Goal: Task Accomplishment & Management: Use online tool/utility

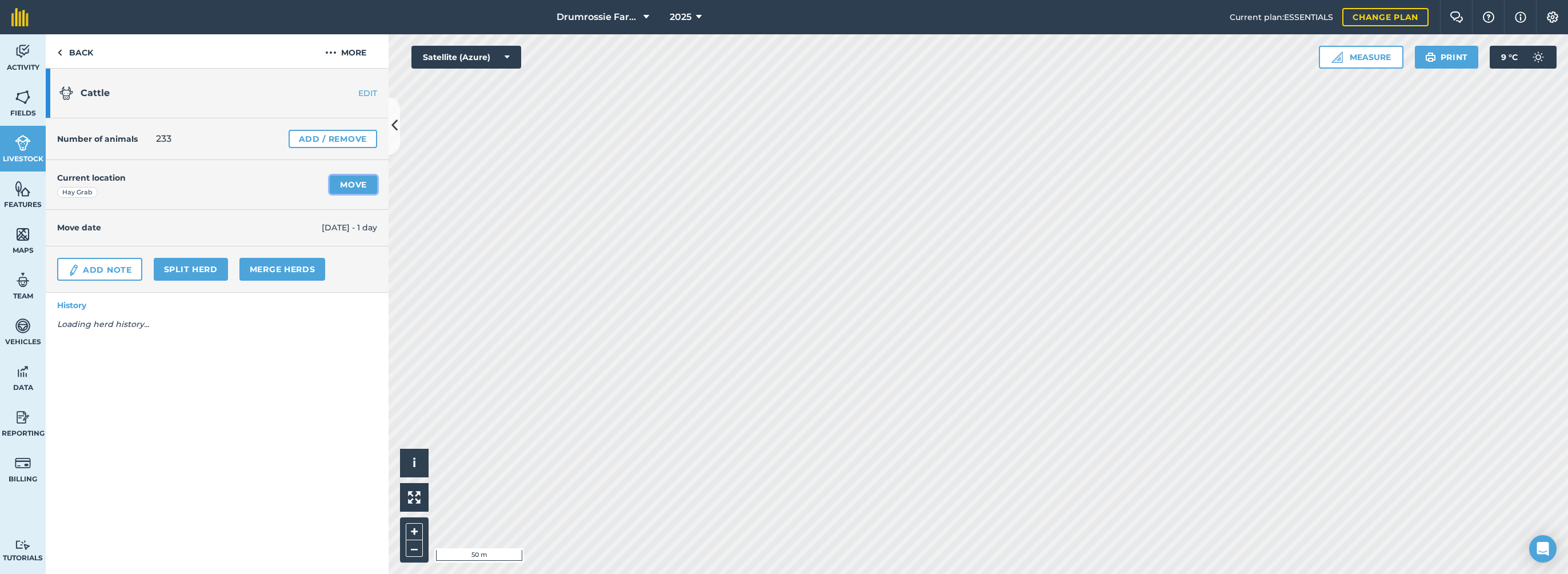
click at [356, 181] on link "Move" at bounding box center [354, 184] width 48 height 18
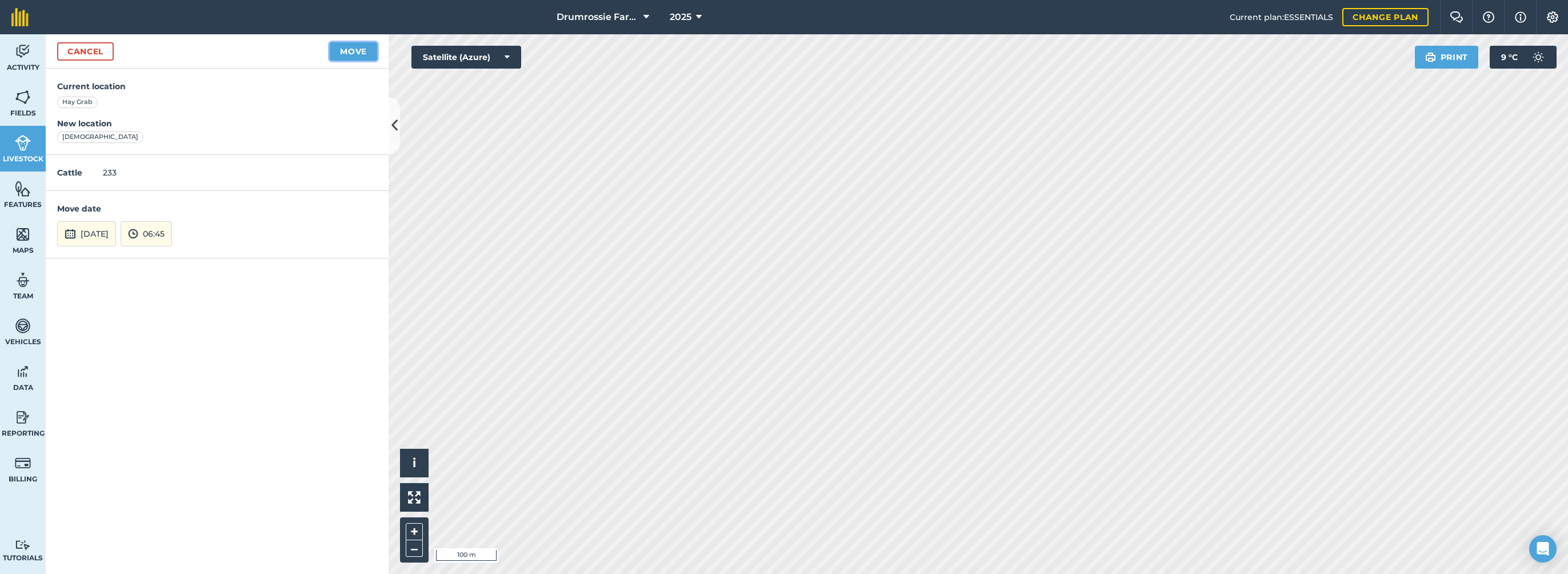
click at [361, 46] on button "Move" at bounding box center [354, 51] width 48 height 18
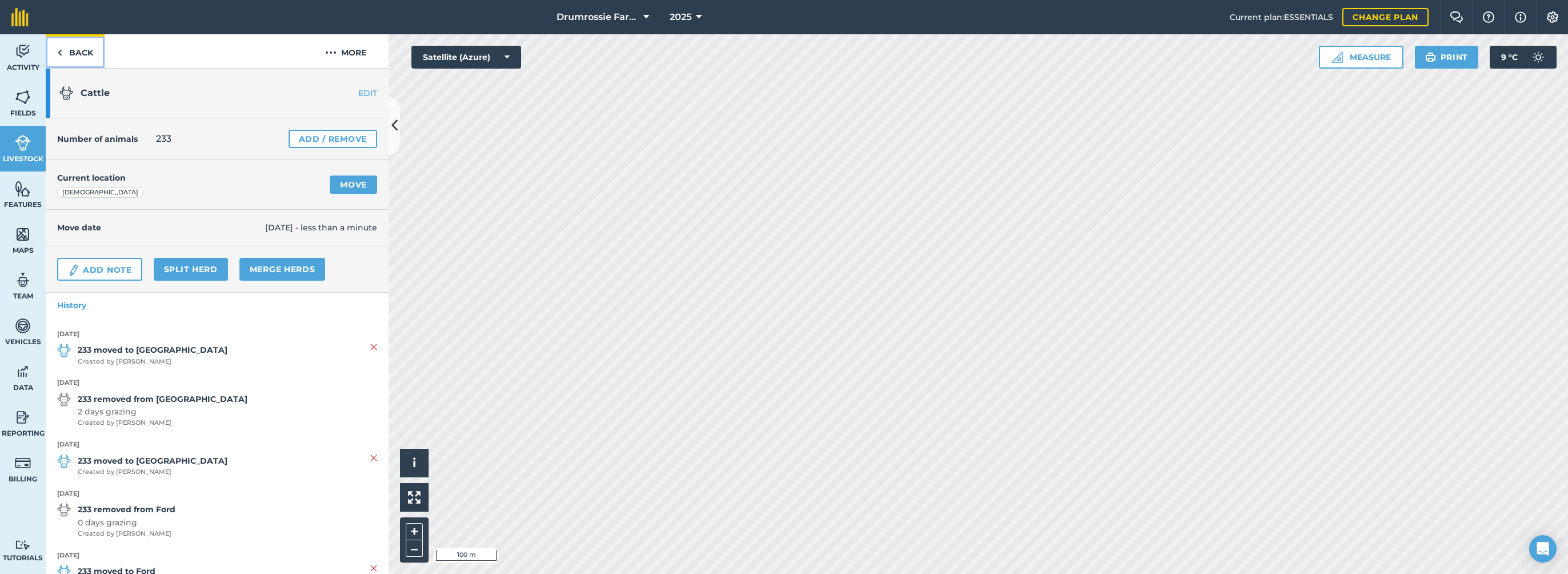
click at [70, 59] on link "Back" at bounding box center [76, 51] width 59 height 33
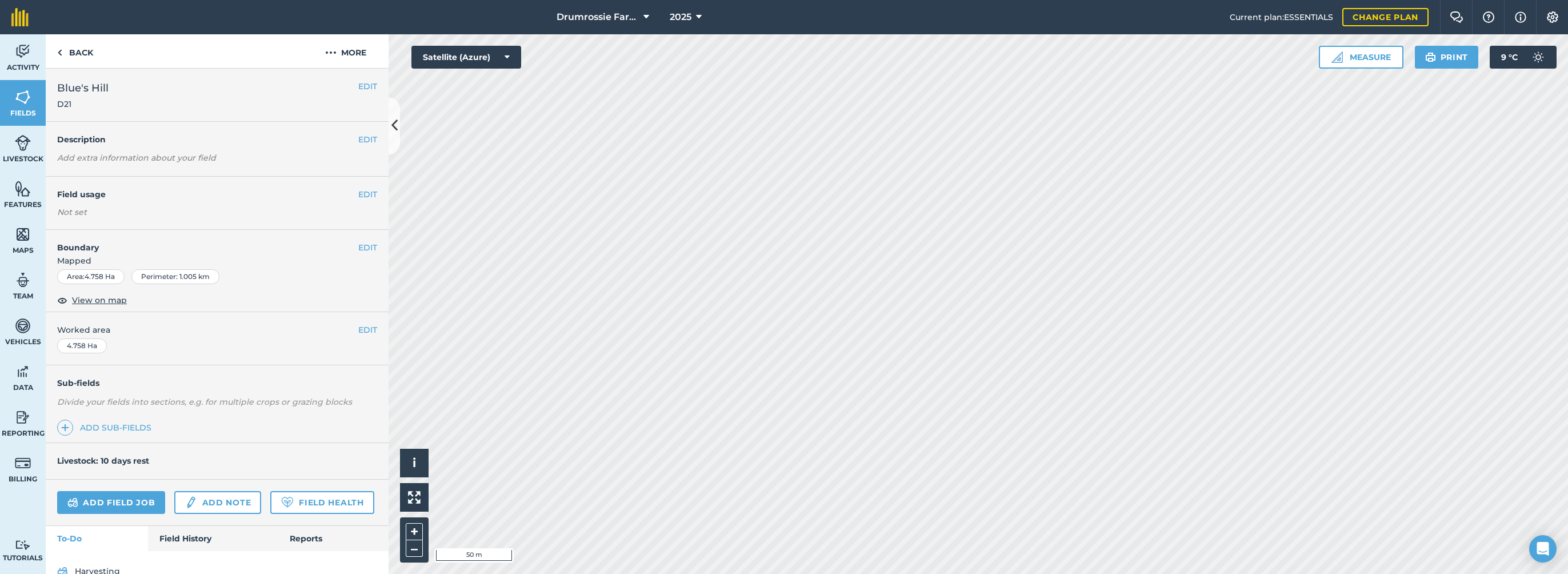
click at [1076, 30] on div "Drumrossie Farms 2025 Current plan : ESSENTIALS Change plan Farm Chat Help Info…" at bounding box center [784, 287] width 1568 height 574
